Goal: Navigation & Orientation: Find specific page/section

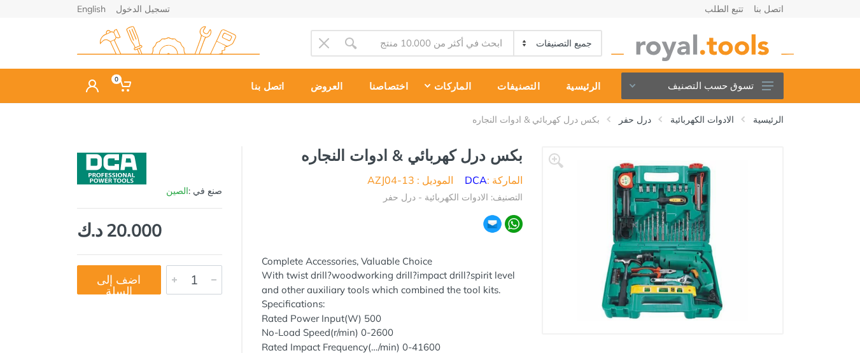
click at [679, 41] on img at bounding box center [702, 43] width 183 height 35
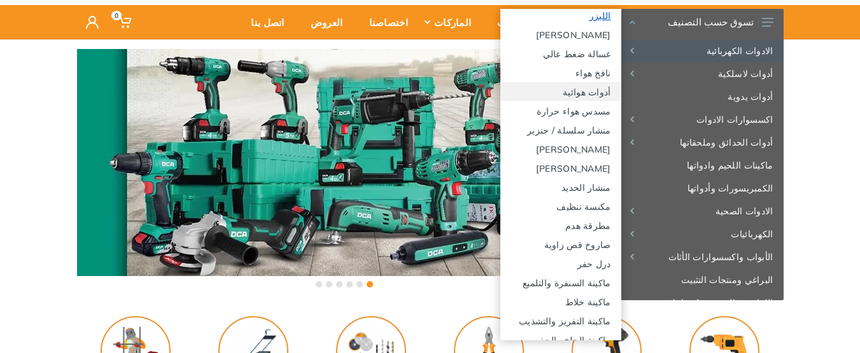
scroll to position [127, 0]
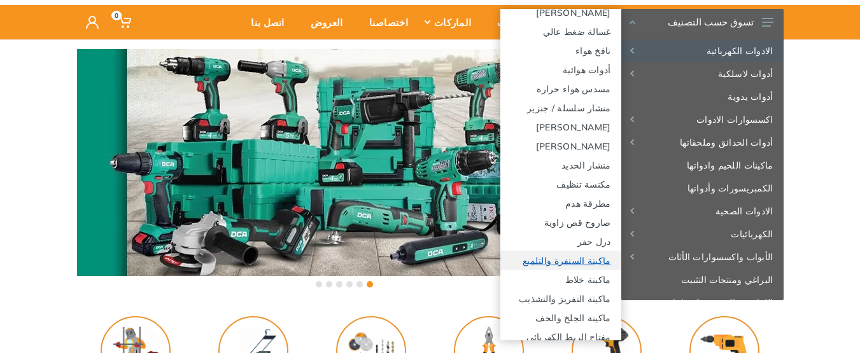
click at [585, 257] on link "ماكينة السنفرة والتلميع" at bounding box center [560, 260] width 121 height 19
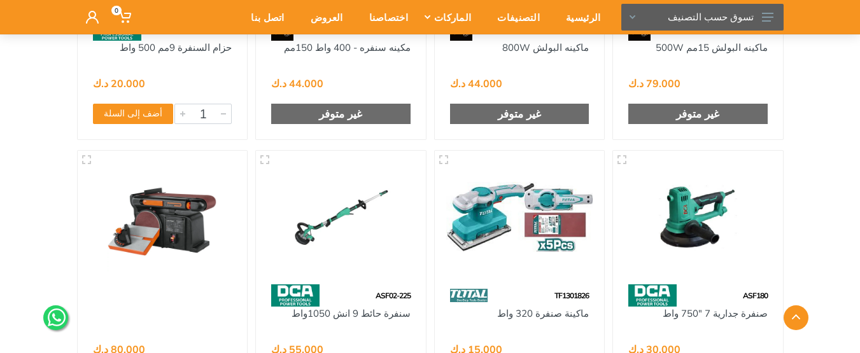
scroll to position [3247, 0]
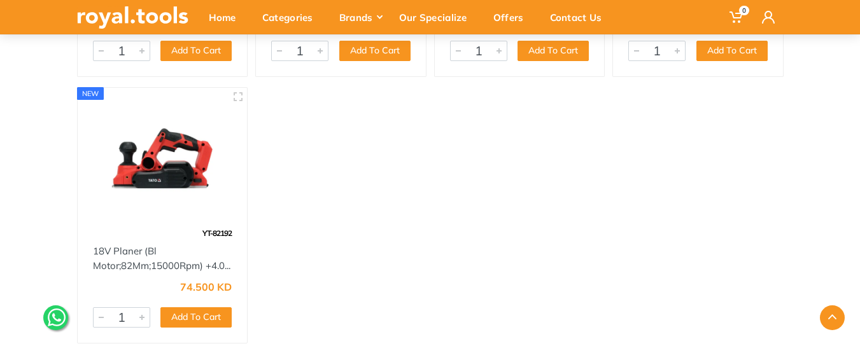
scroll to position [1974, 0]
